Goal: Transaction & Acquisition: Purchase product/service

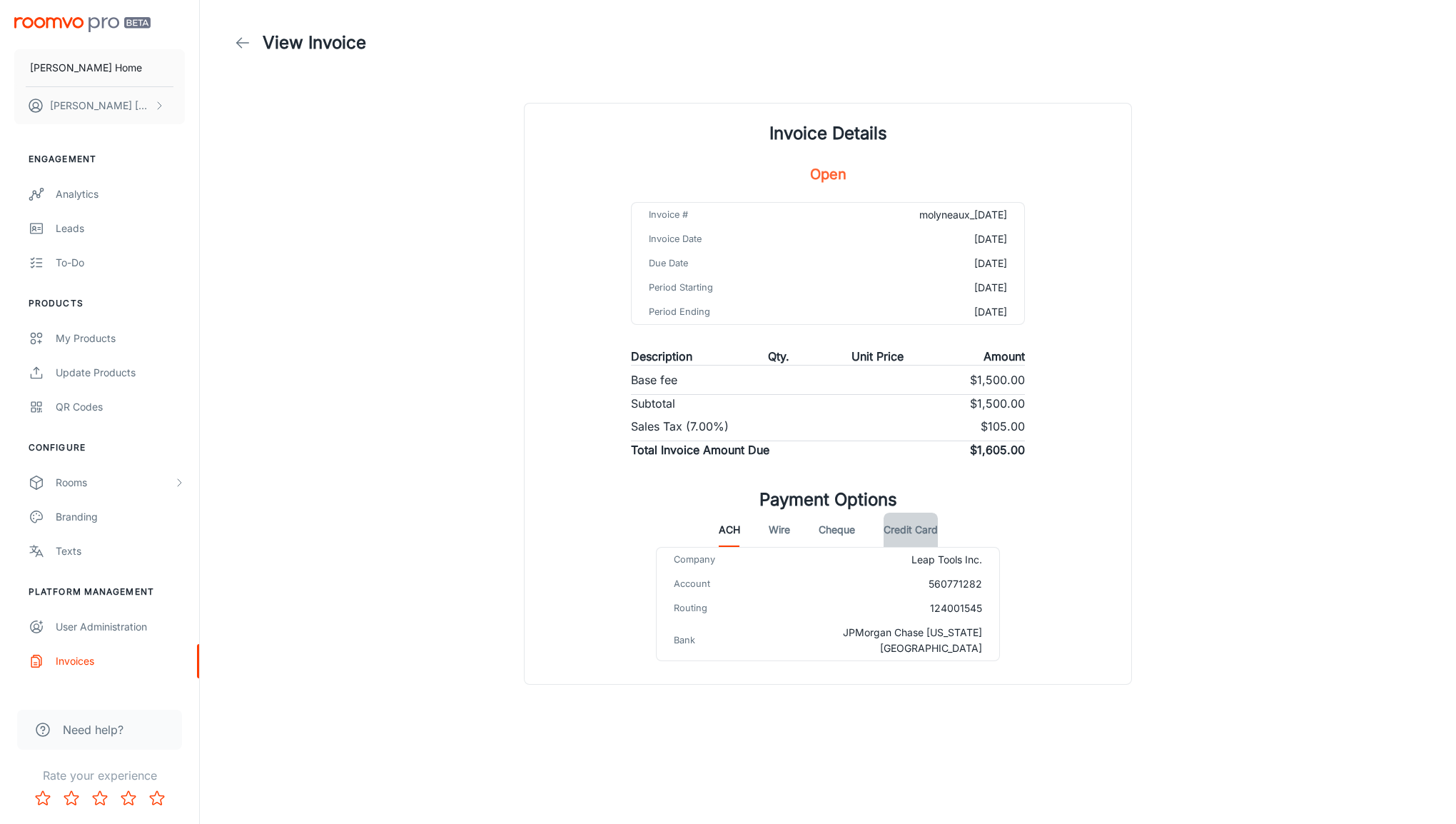
click at [917, 538] on button "Credit Card" at bounding box center [911, 530] width 54 height 35
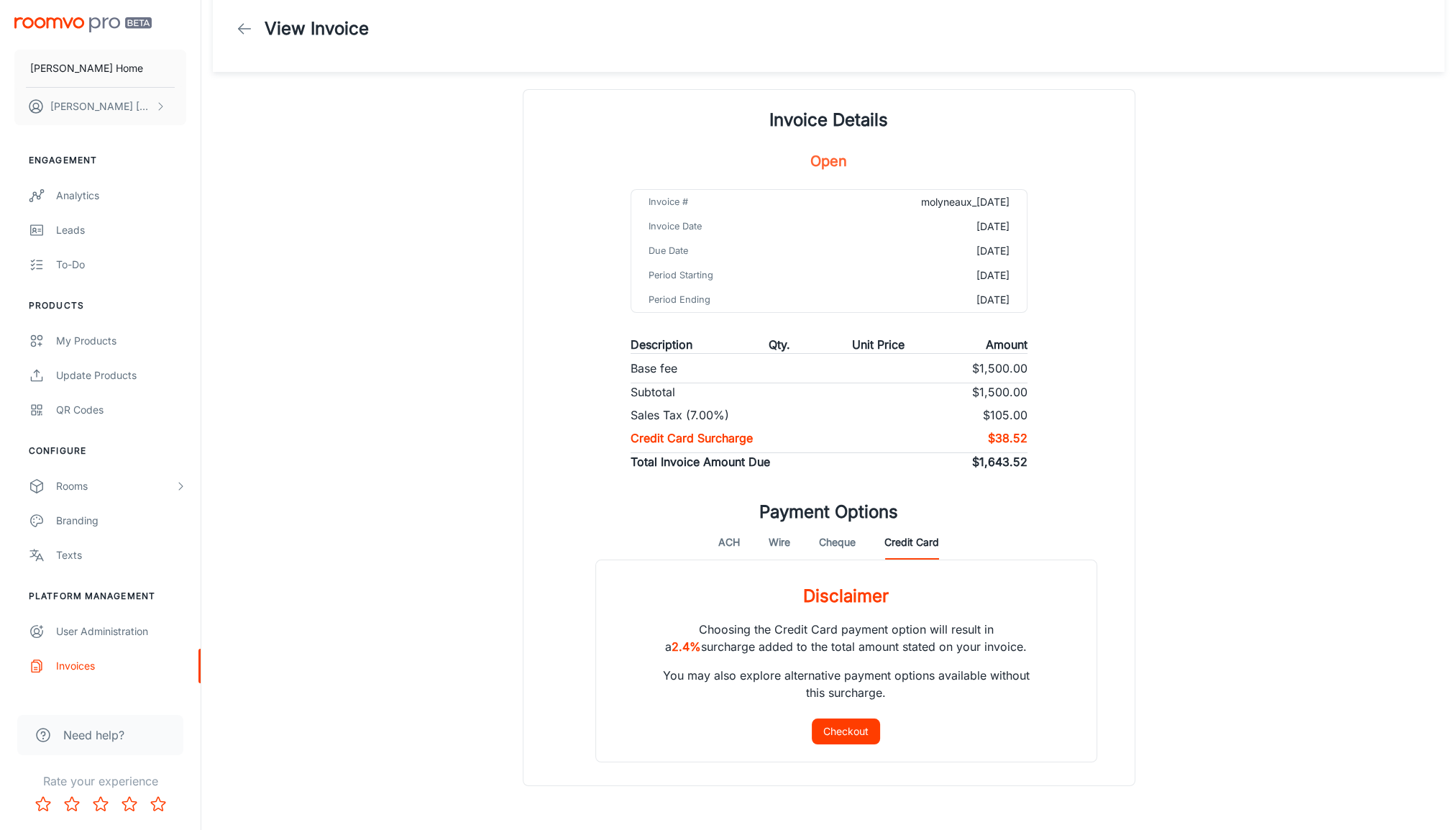
scroll to position [60, 0]
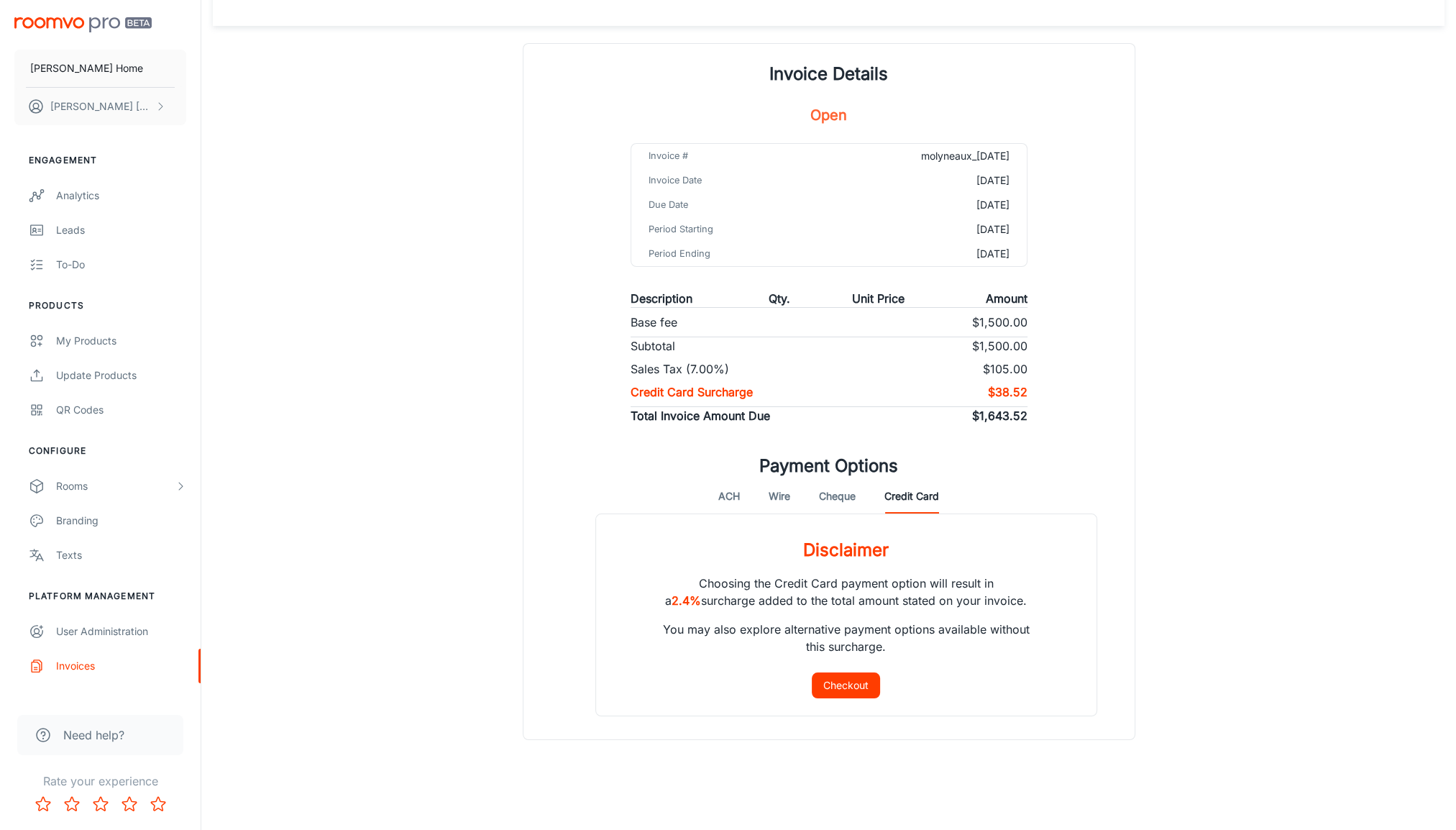
click at [837, 499] on button "Cheque" at bounding box center [838, 497] width 36 height 35
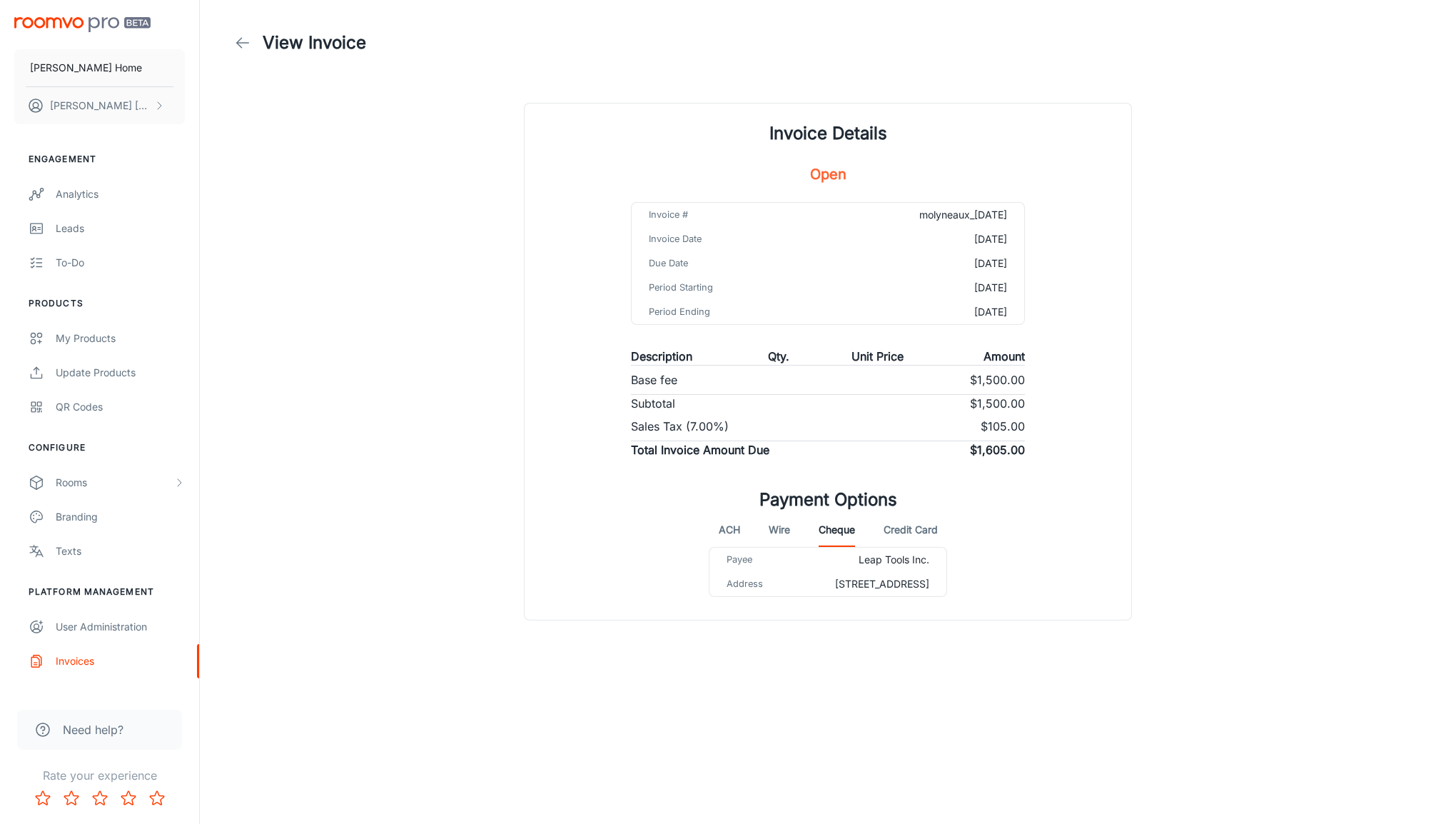
click at [914, 532] on button "Credit Card" at bounding box center [911, 530] width 54 height 35
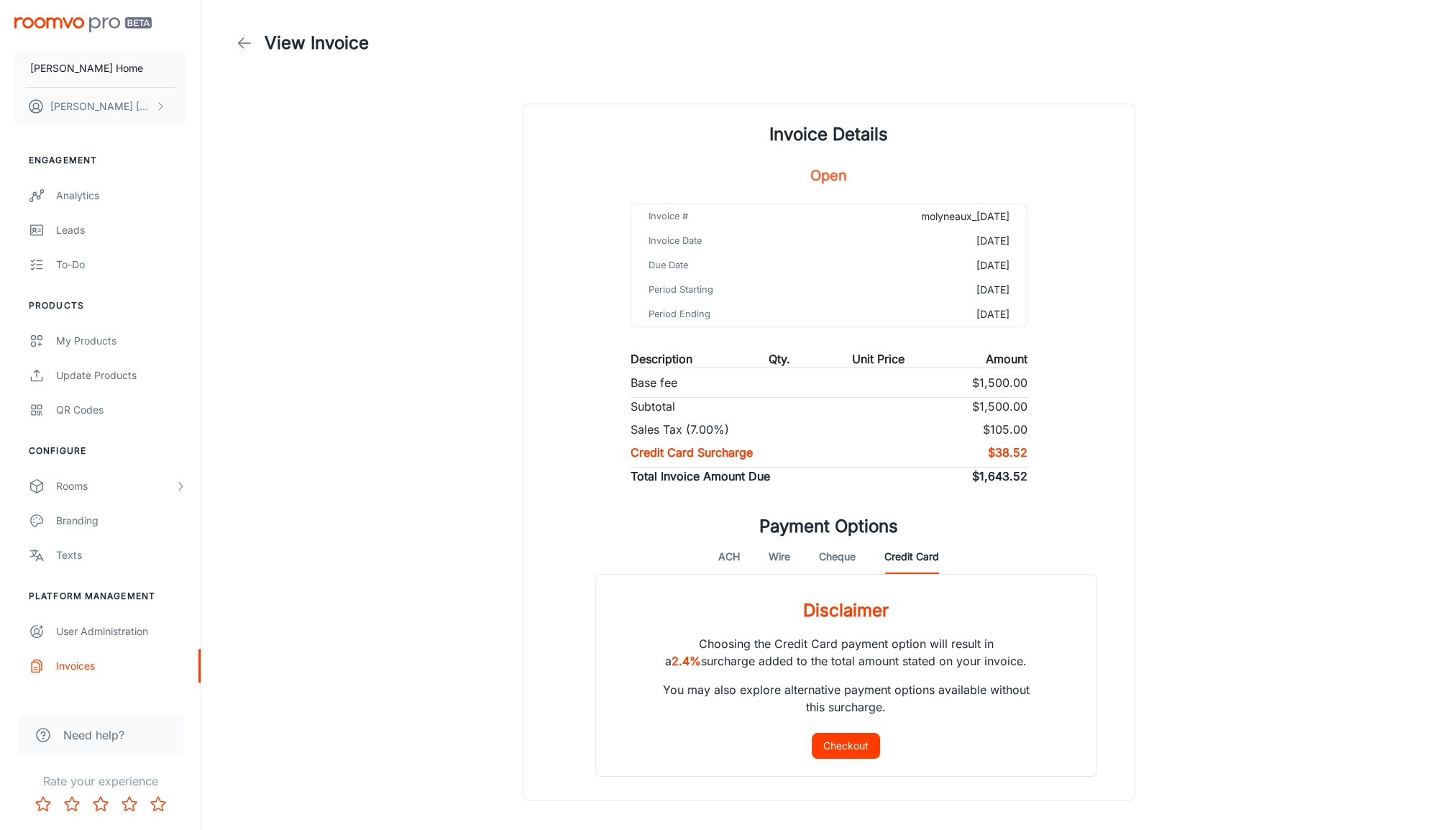
click at [828, 554] on button "Cheque" at bounding box center [838, 557] width 36 height 35
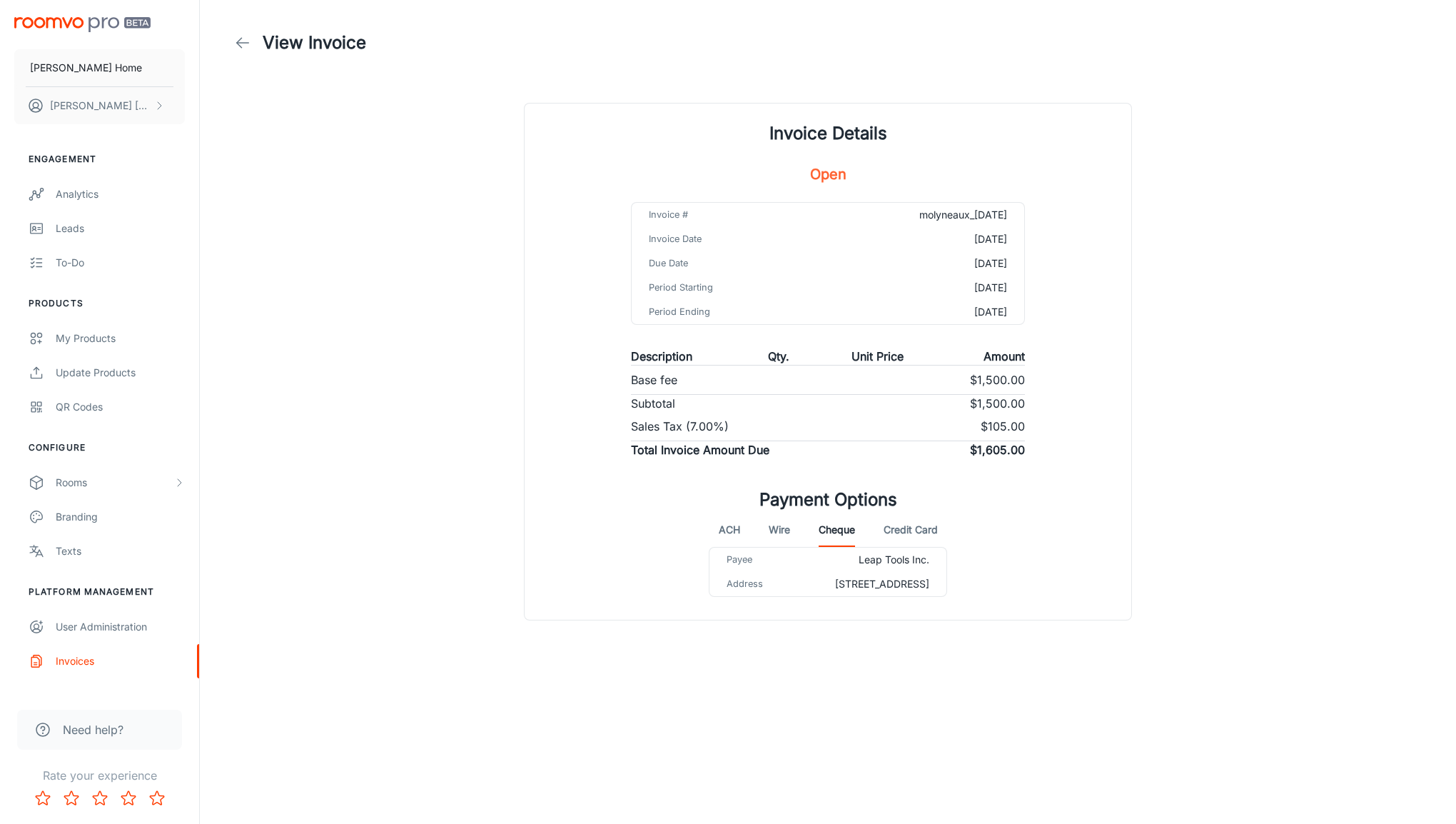
click at [917, 532] on button "Credit Card" at bounding box center [911, 530] width 54 height 35
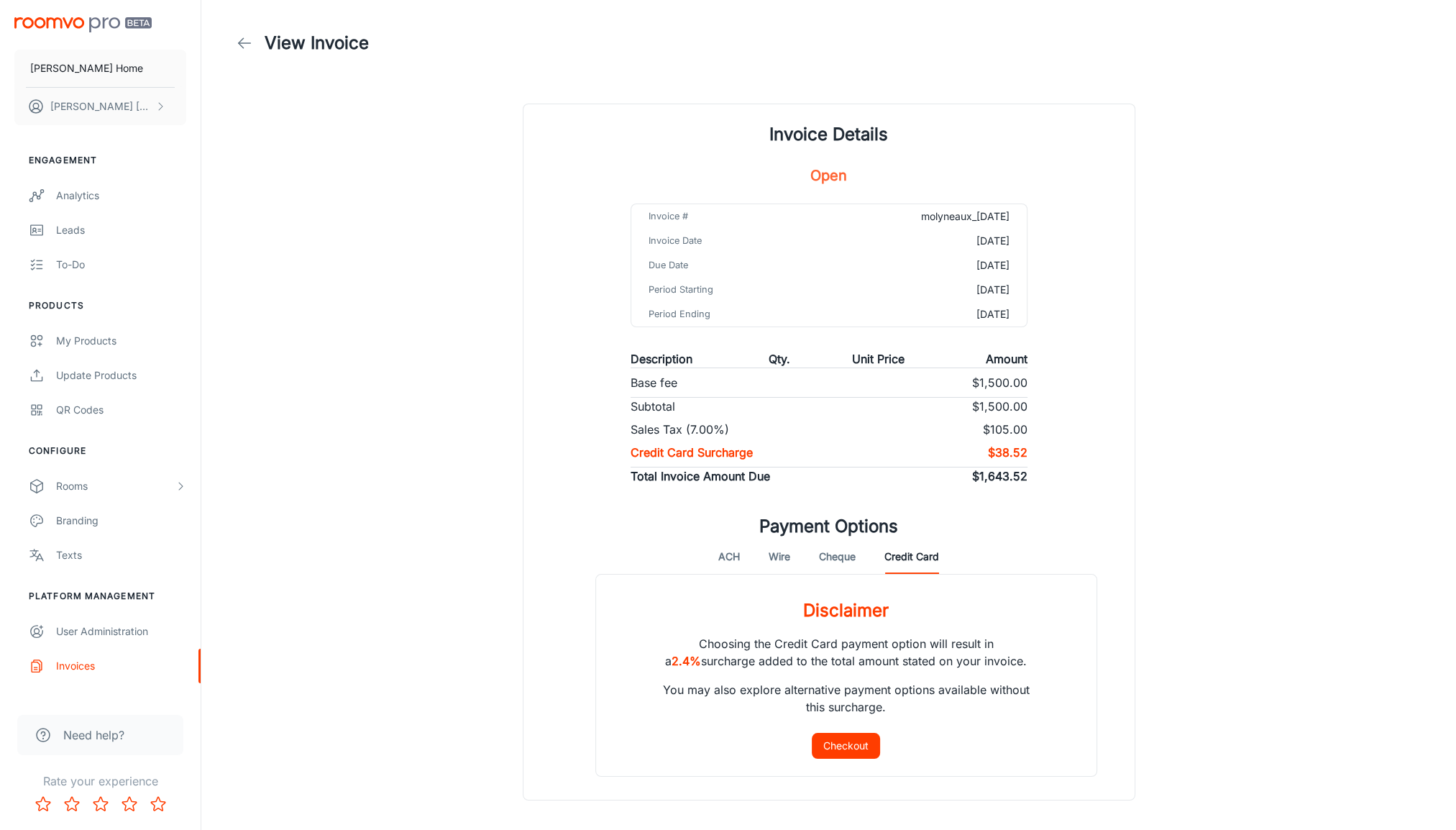
click at [847, 555] on button "Cheque" at bounding box center [838, 557] width 36 height 35
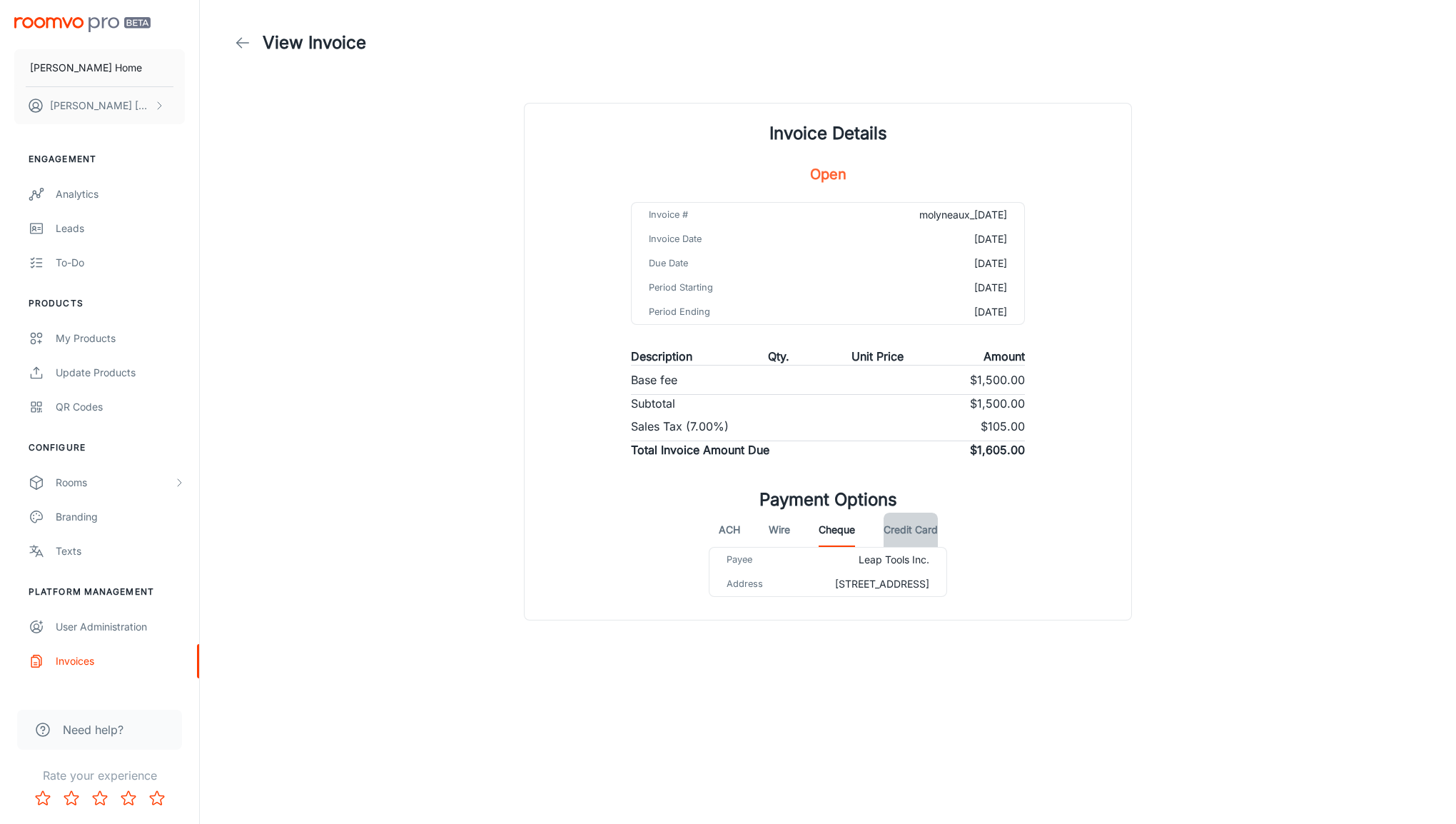
click at [915, 527] on button "Credit Card" at bounding box center [911, 530] width 54 height 35
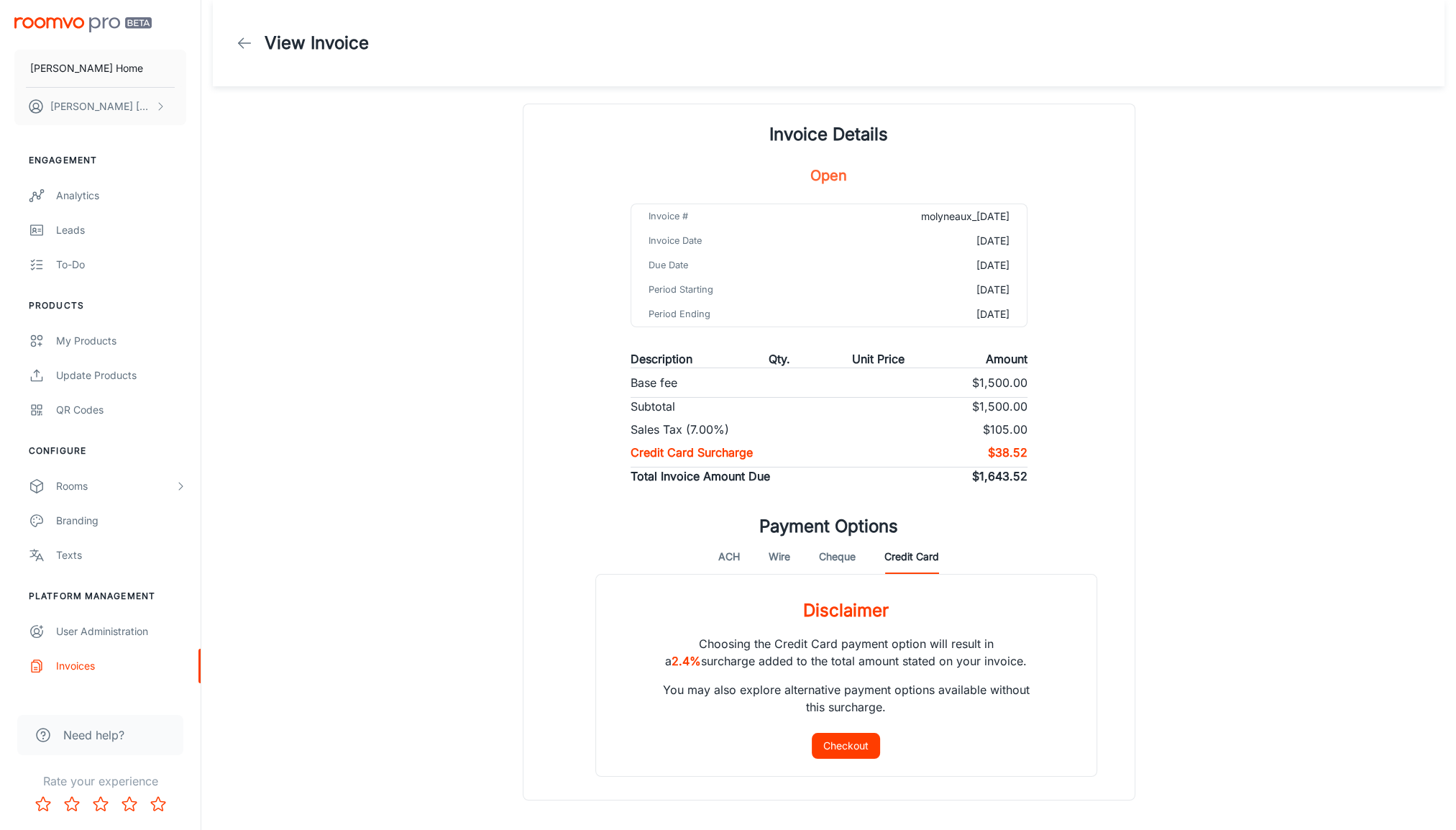
scroll to position [60, 0]
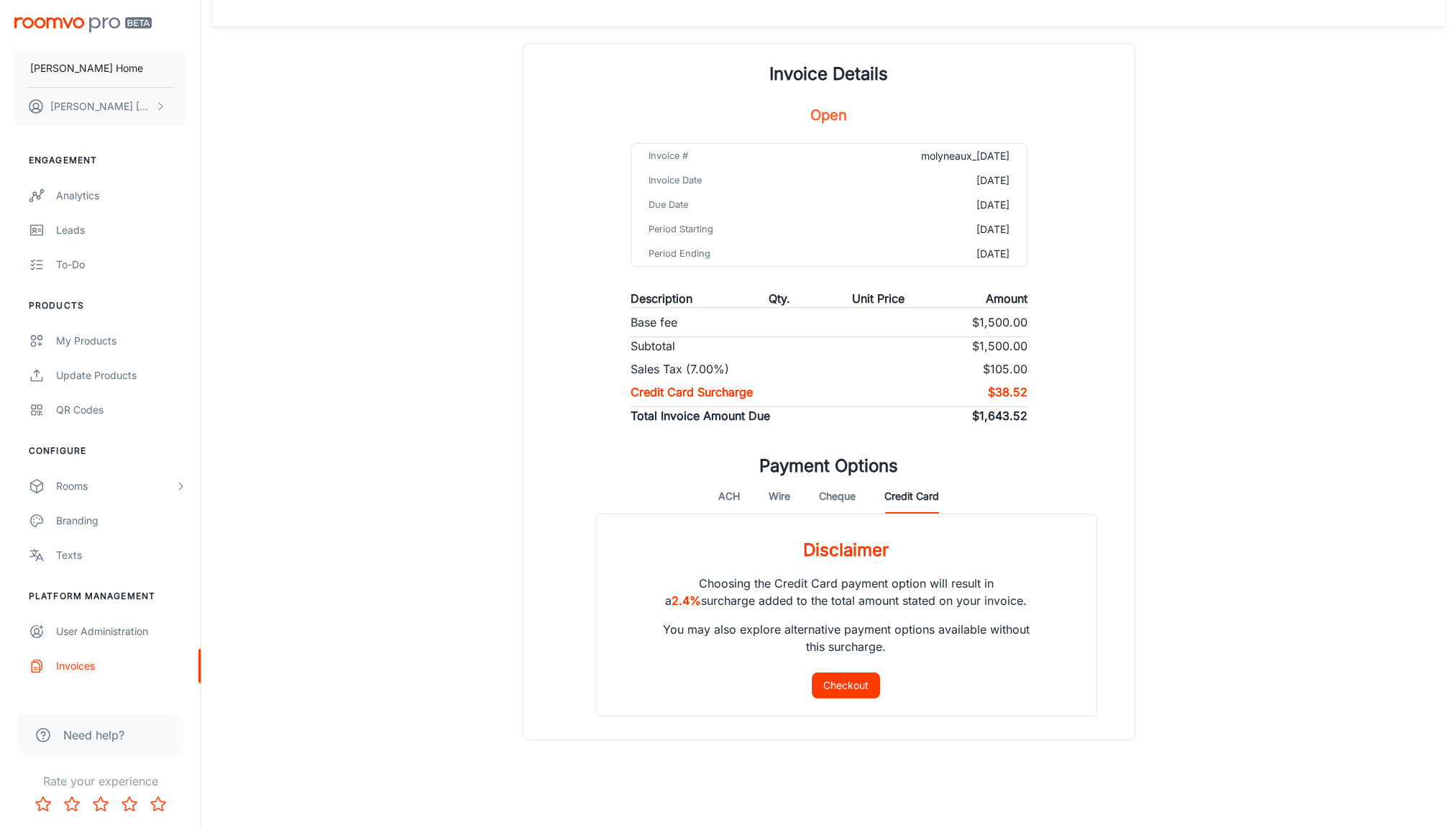
click at [102, 298] on div "Engagement Analytics Leads To-do Products My Products Update Products QR Codes …" at bounding box center [100, 410] width 200 height 546
click at [48, 343] on link "My Products" at bounding box center [100, 341] width 200 height 35
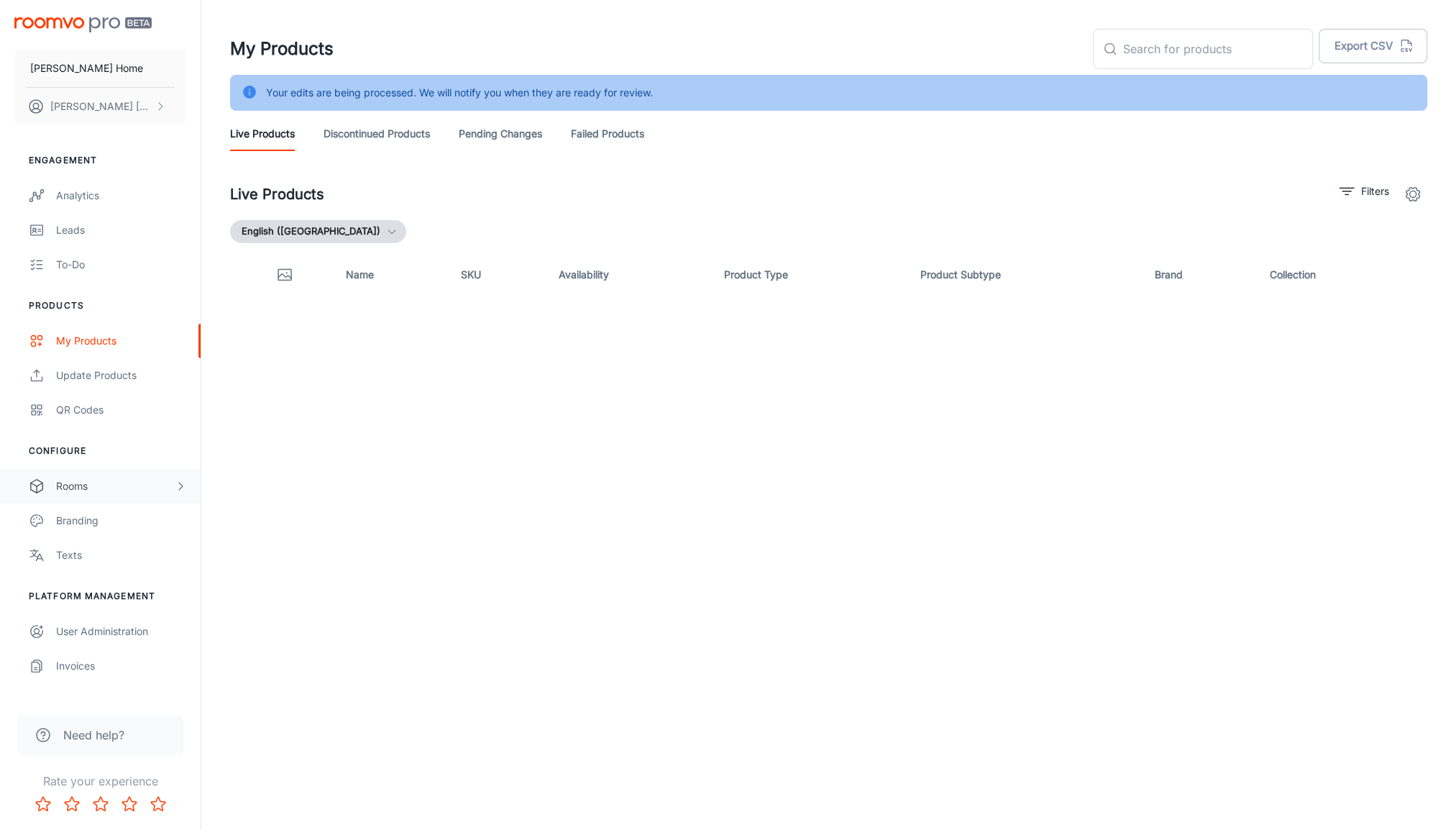
click at [86, 485] on div "Rooms" at bounding box center [115, 486] width 118 height 16
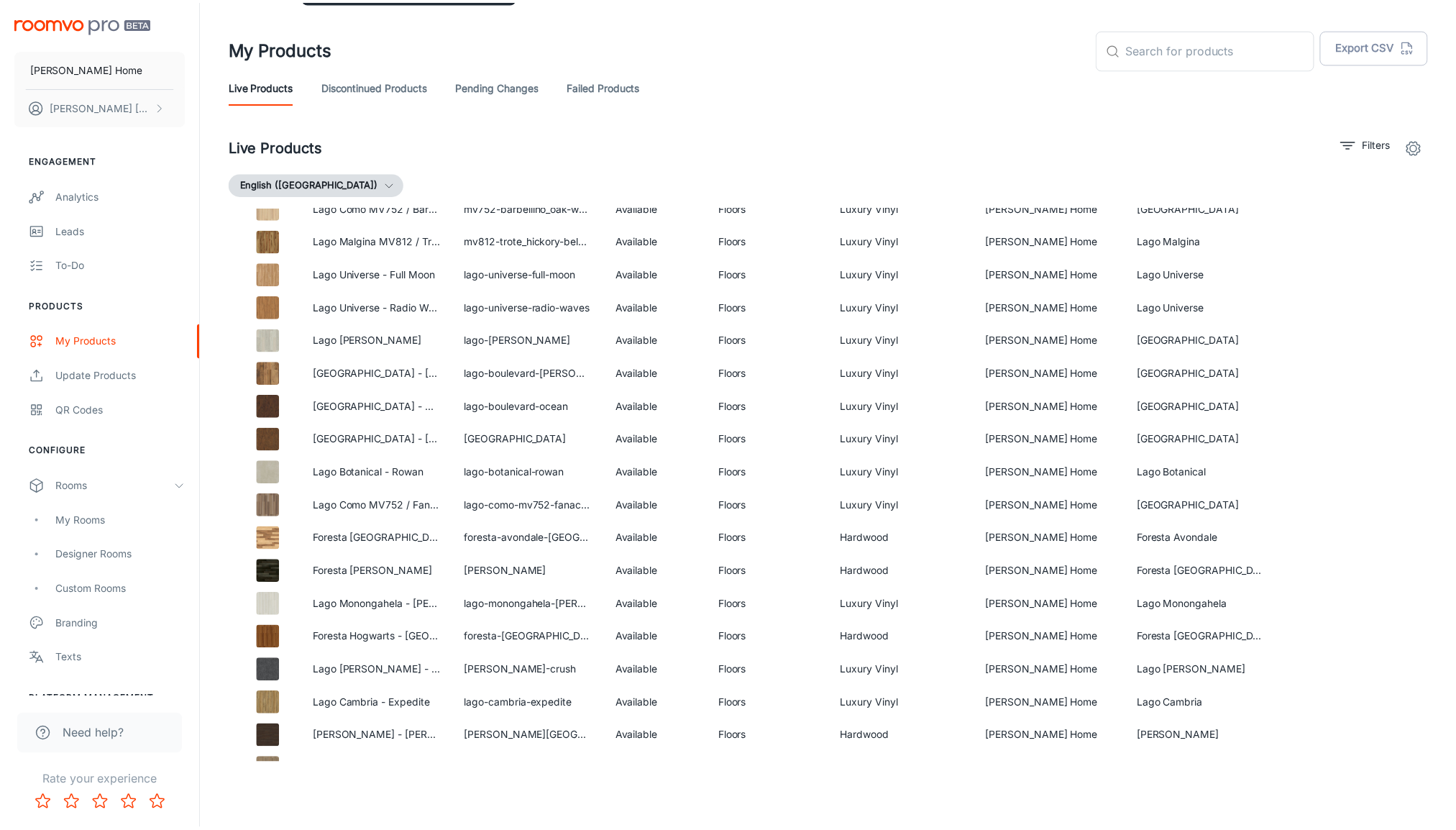
scroll to position [541, 0]
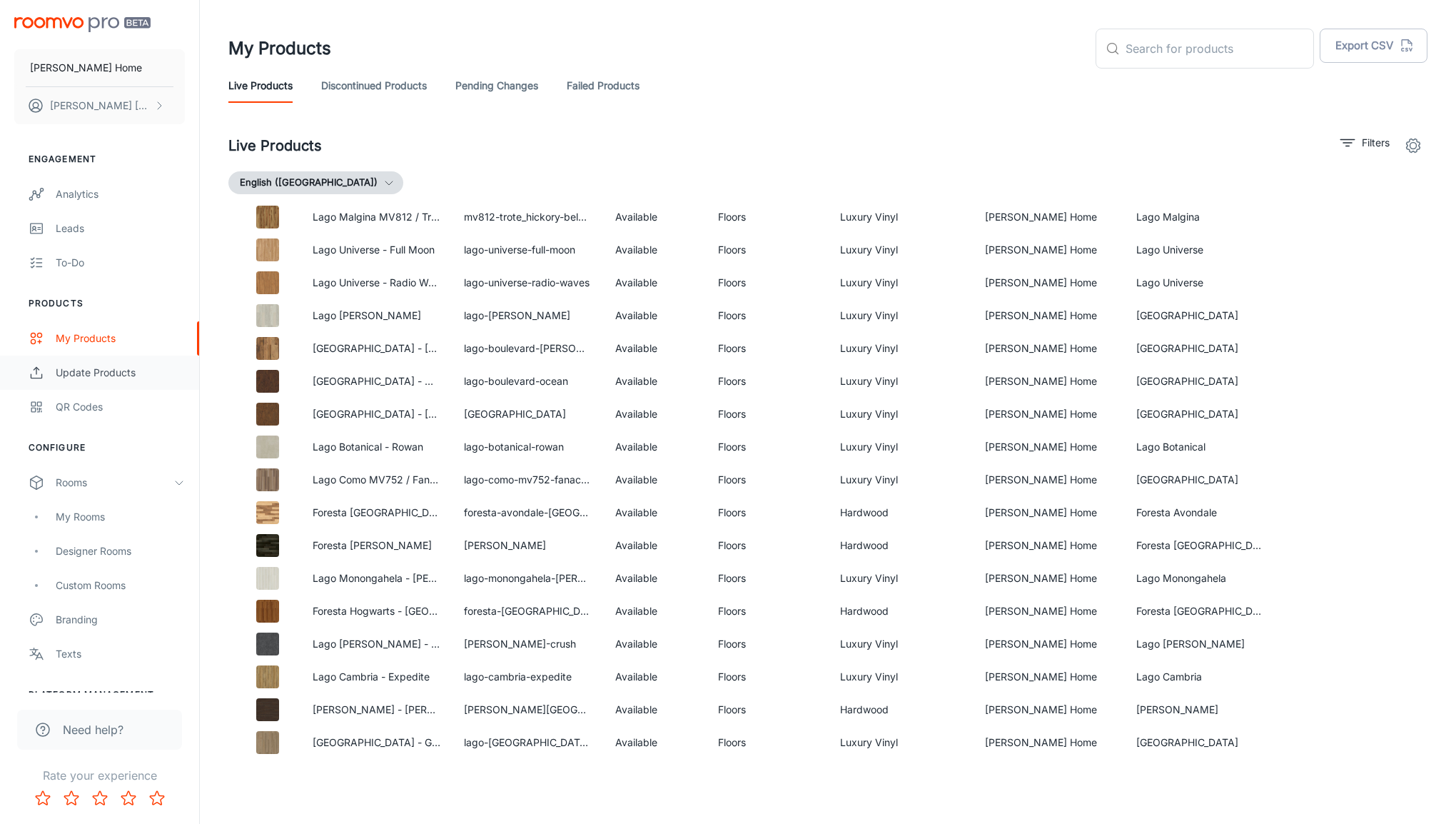
click at [63, 378] on div "Update Products" at bounding box center [120, 372] width 129 height 16
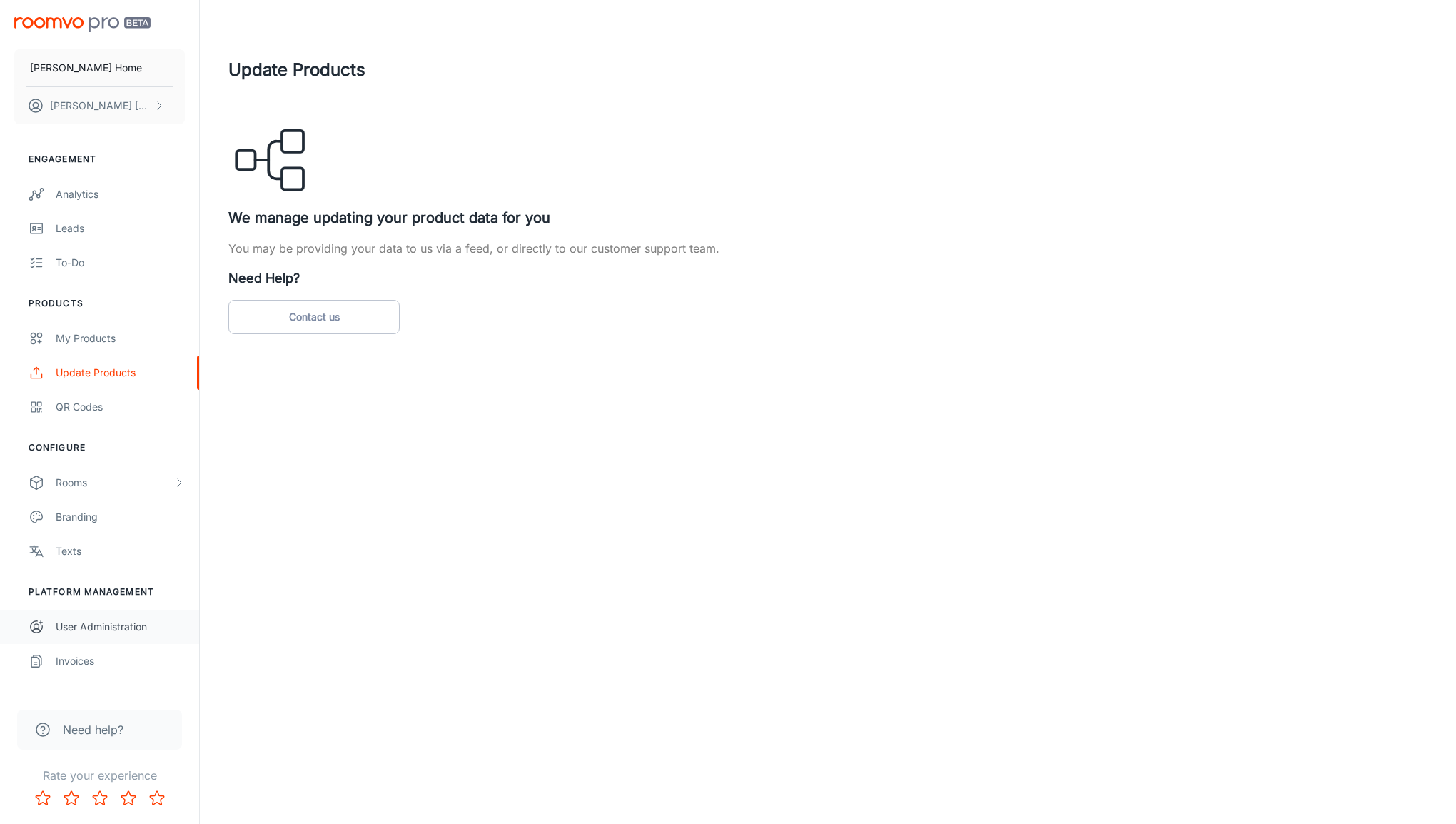
click at [100, 627] on div "User Administration" at bounding box center [120, 626] width 129 height 16
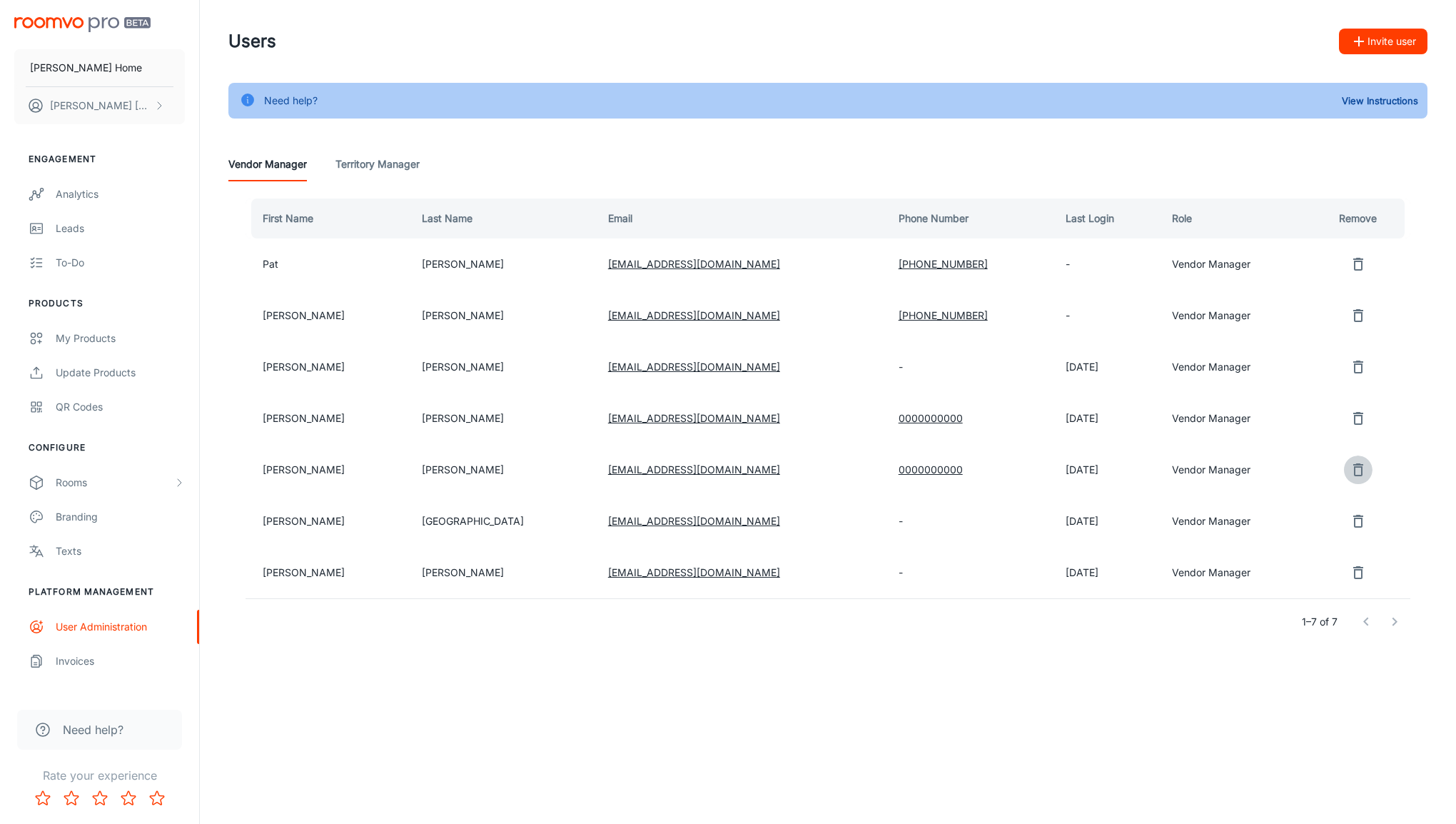
click at [1359, 471] on icon "remove user" at bounding box center [1358, 470] width 10 height 13
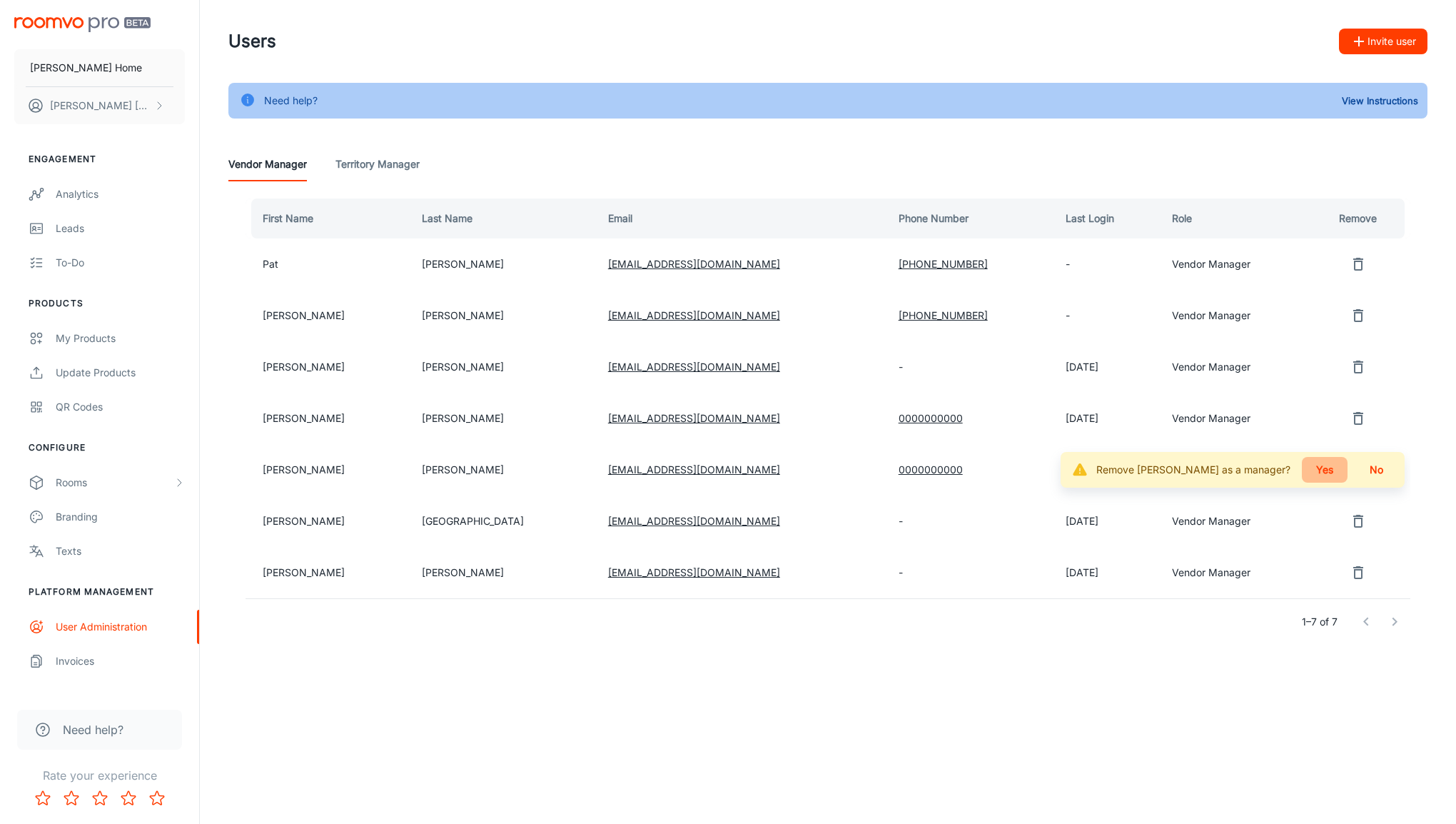
click at [1327, 476] on button "Yes" at bounding box center [1325, 469] width 46 height 25
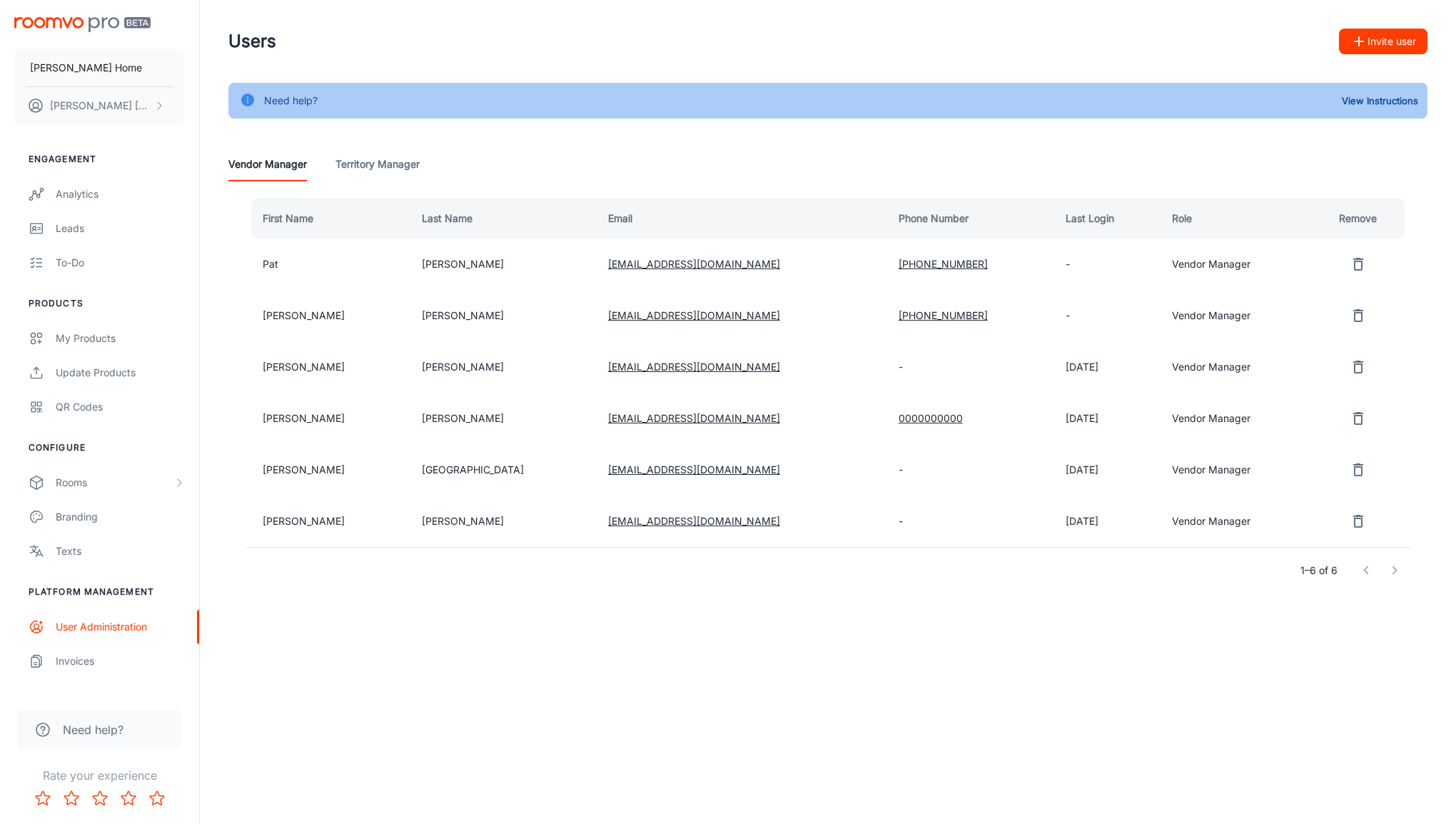
click at [448, 656] on div "Users Invite user Need help? View Instructions Vendor Manager Territory Manager…" at bounding box center [827, 334] width 1256 height 667
click at [71, 661] on div "Invoices" at bounding box center [120, 661] width 129 height 16
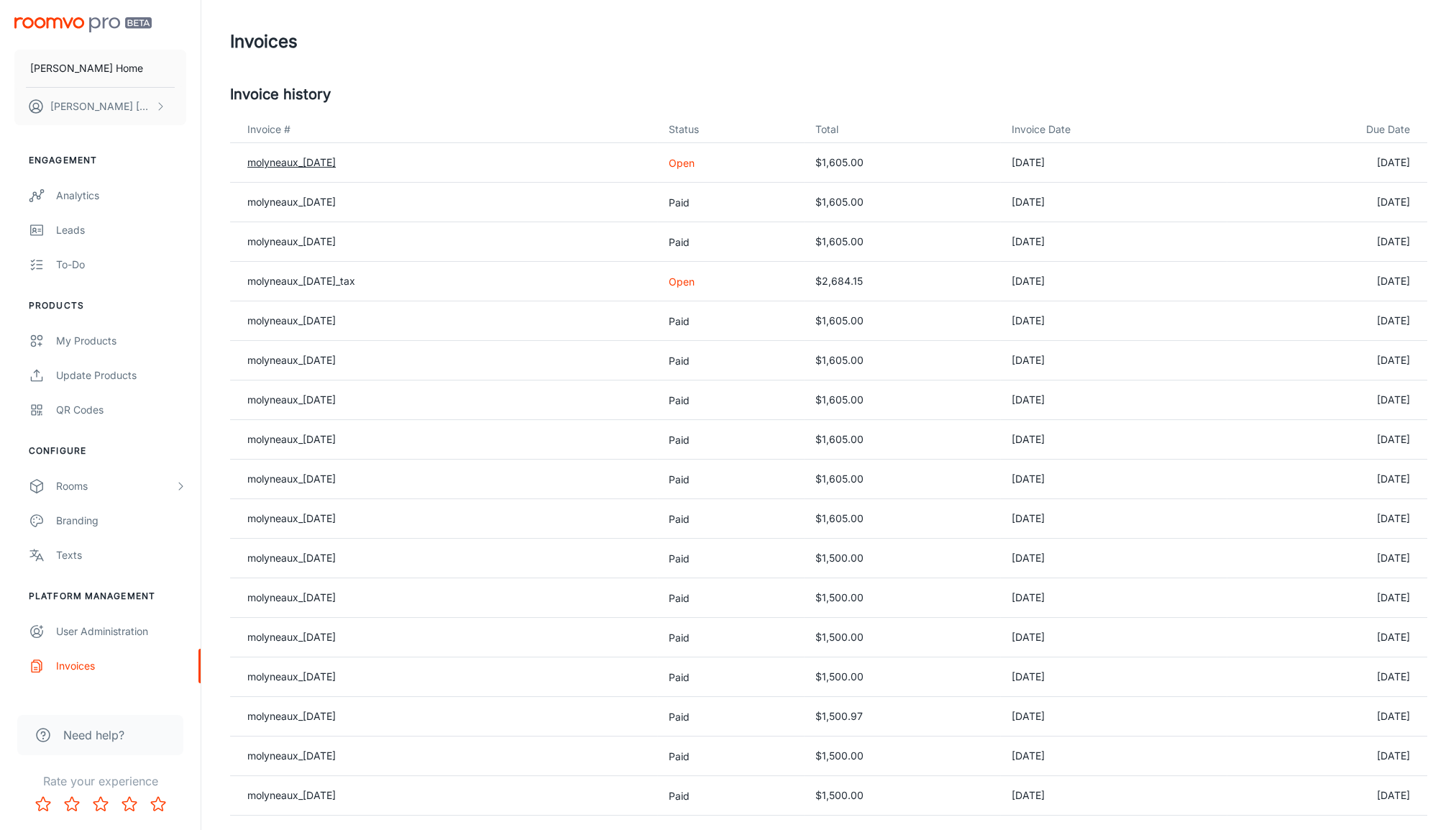
click at [320, 159] on link "molyneaux_[DATE]" at bounding box center [291, 162] width 89 height 12
click at [329, 162] on link "molyneaux_[DATE]" at bounding box center [291, 162] width 89 height 12
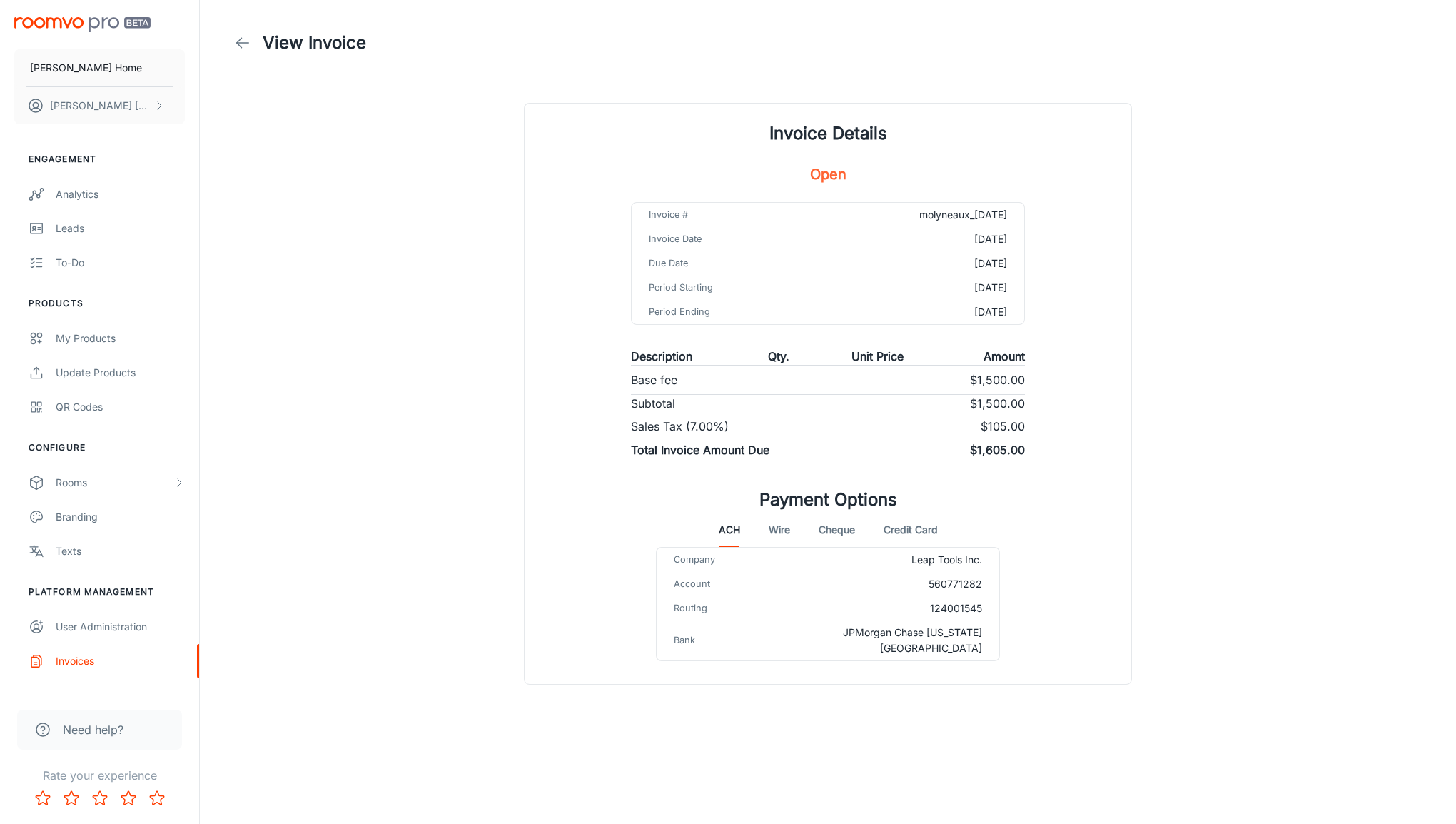
click at [909, 534] on button "Credit Card" at bounding box center [911, 530] width 54 height 35
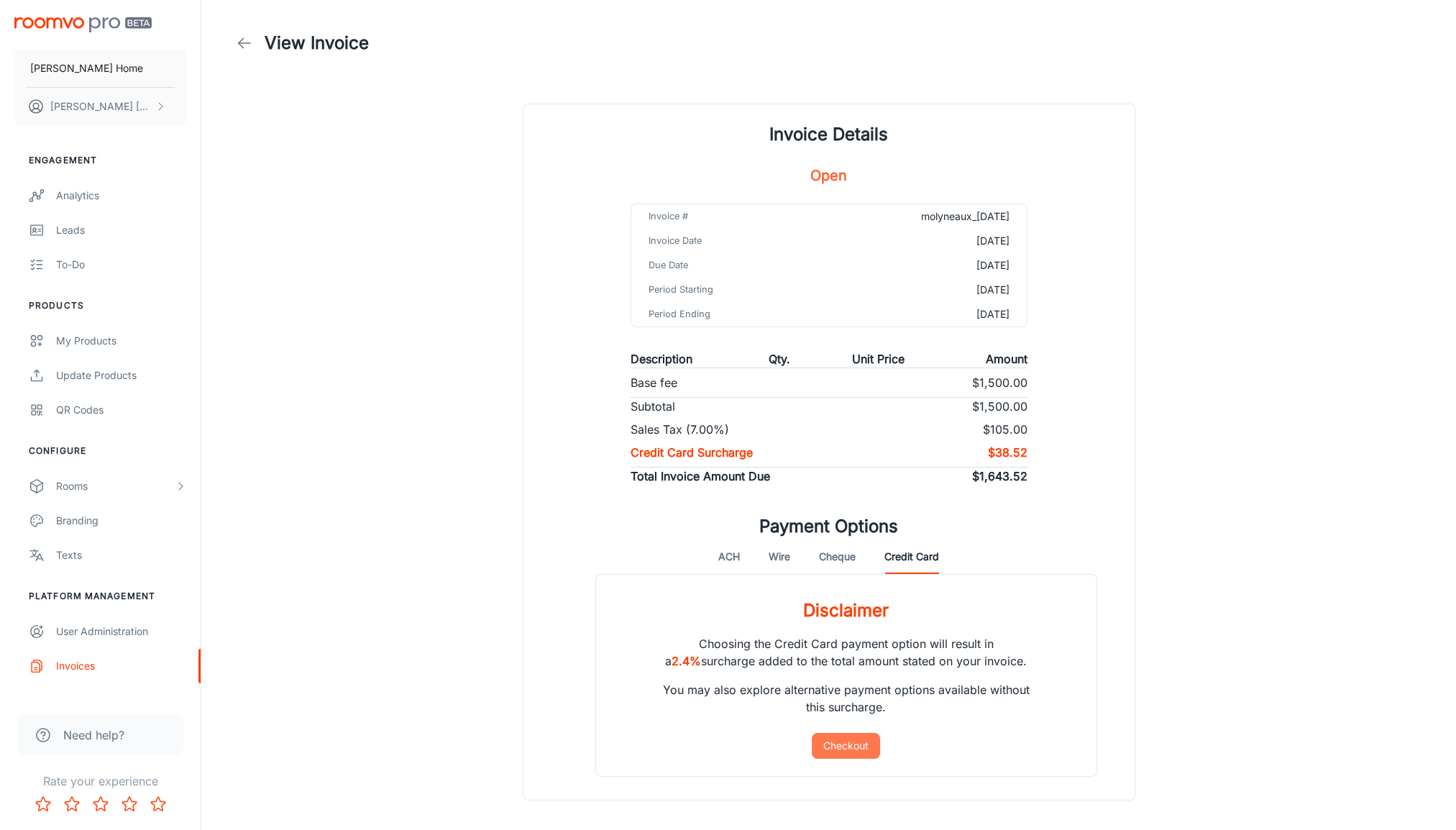
click at [842, 749] on button "Checkout" at bounding box center [846, 745] width 69 height 26
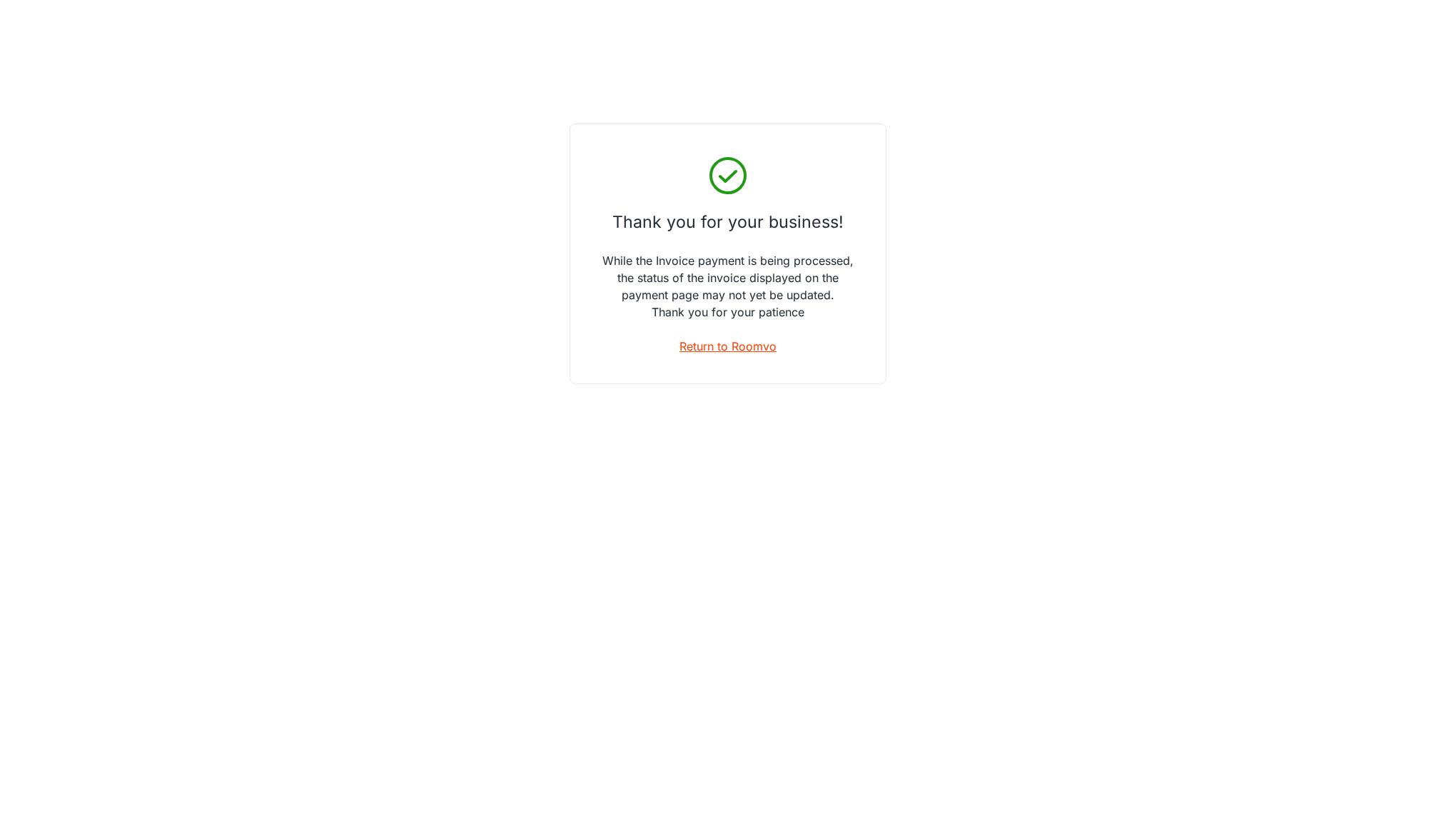
click at [728, 346] on link "Return to Roomvo" at bounding box center [728, 346] width 97 height 17
